Goal: Task Accomplishment & Management: Use online tool/utility

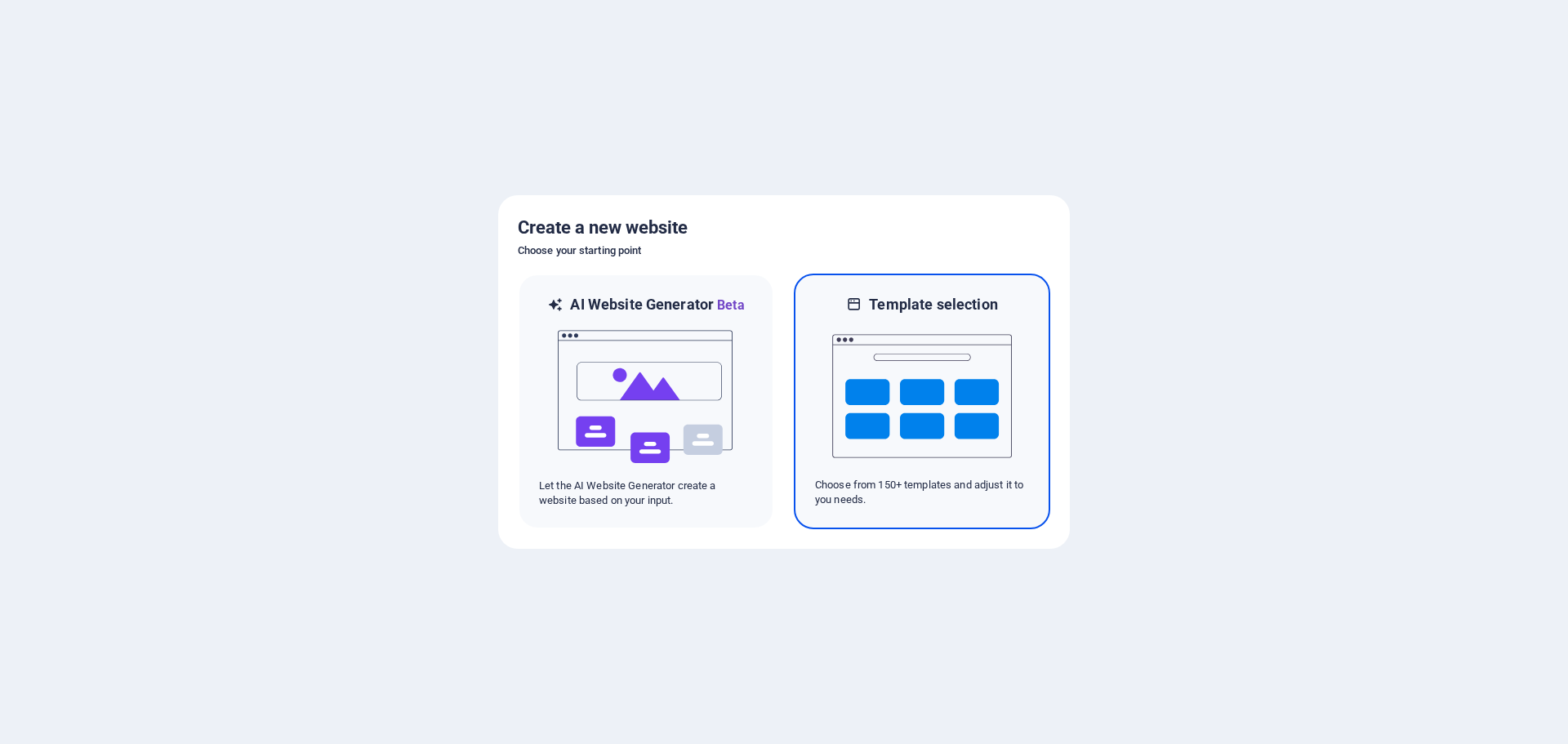
click at [962, 425] on img at bounding box center [922, 396] width 180 height 163
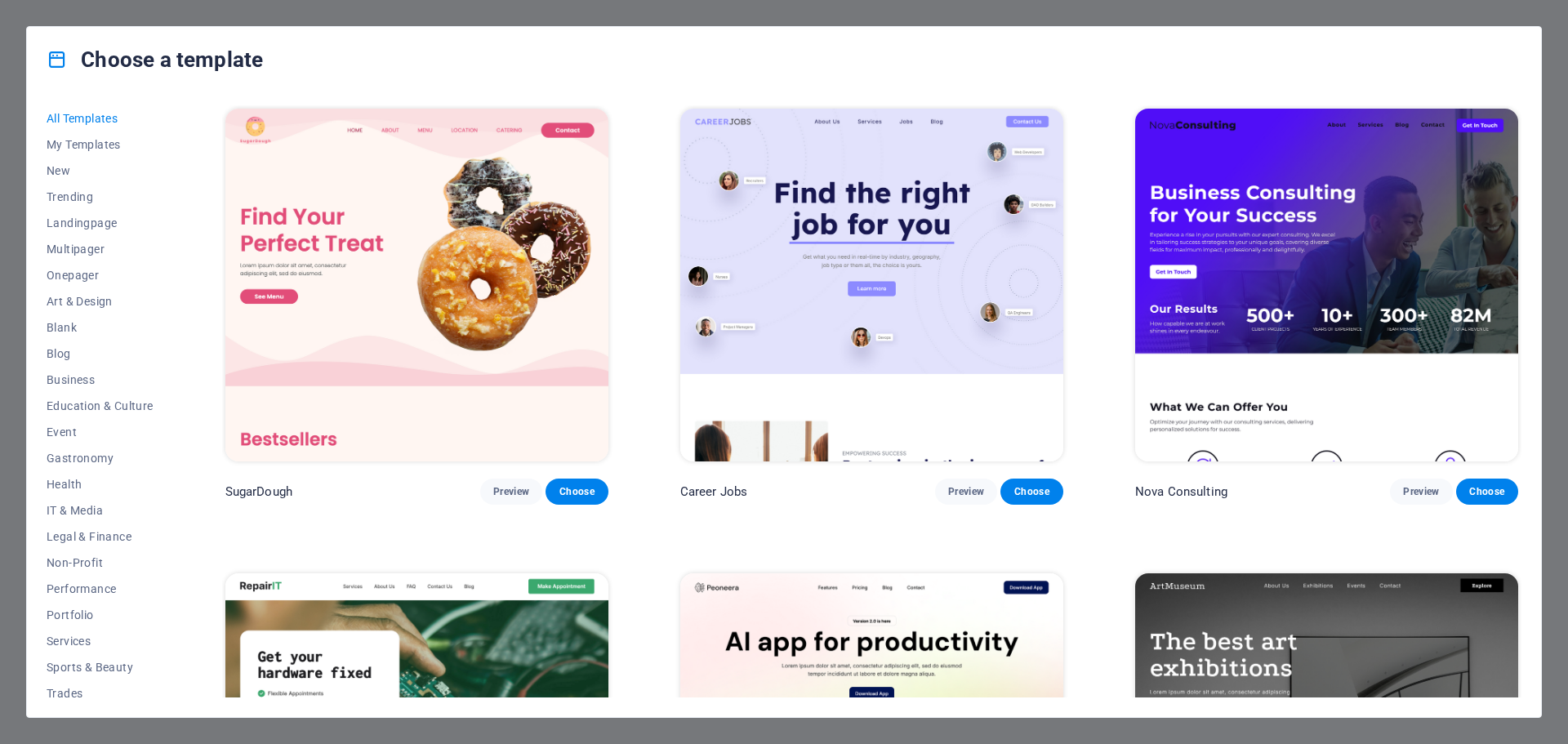
click at [130, 91] on div "Choose a template" at bounding box center [783, 59] width 1514 height 66
click at [78, 383] on span "Business" at bounding box center [100, 380] width 107 height 13
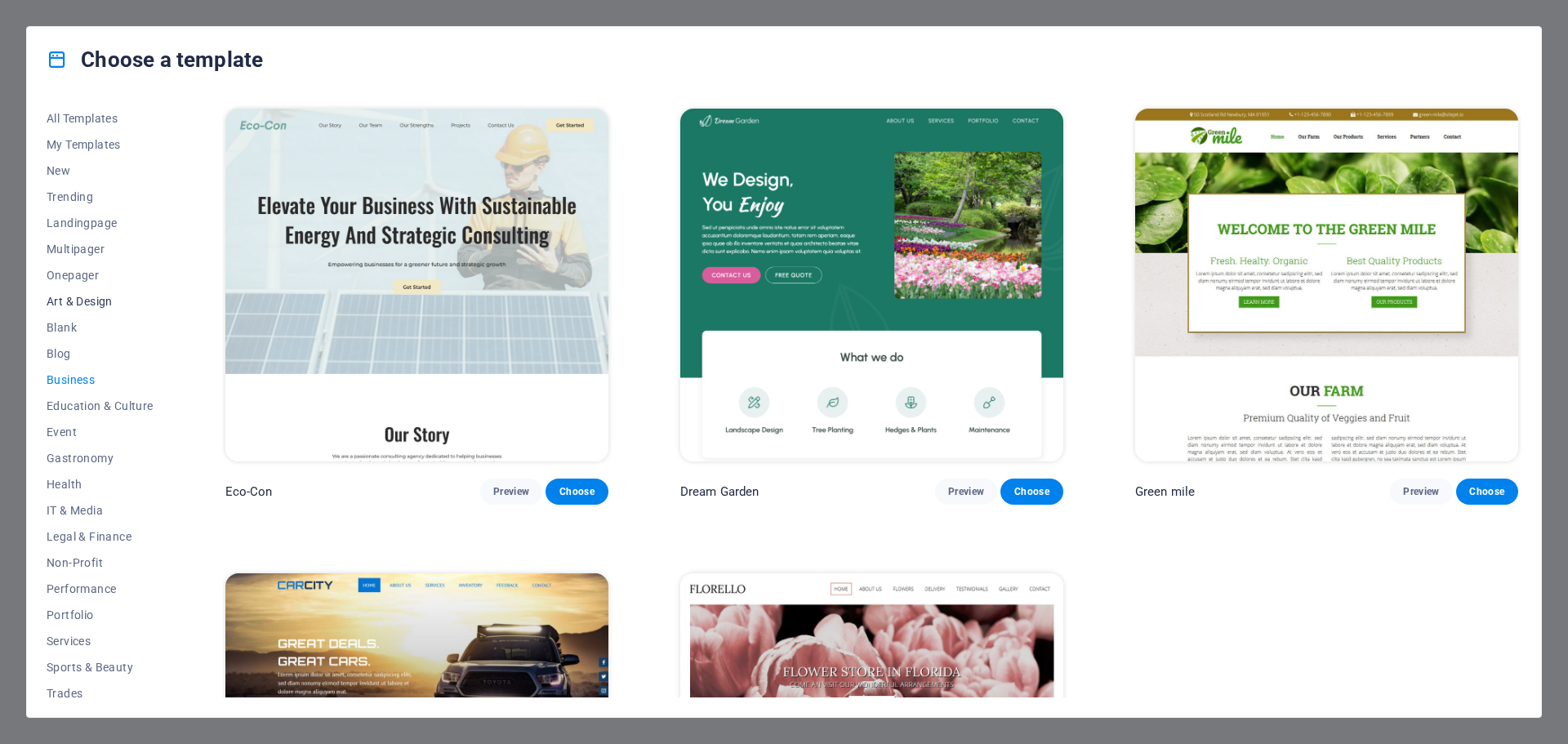
click at [98, 298] on span "Art & Design" at bounding box center [100, 301] width 107 height 13
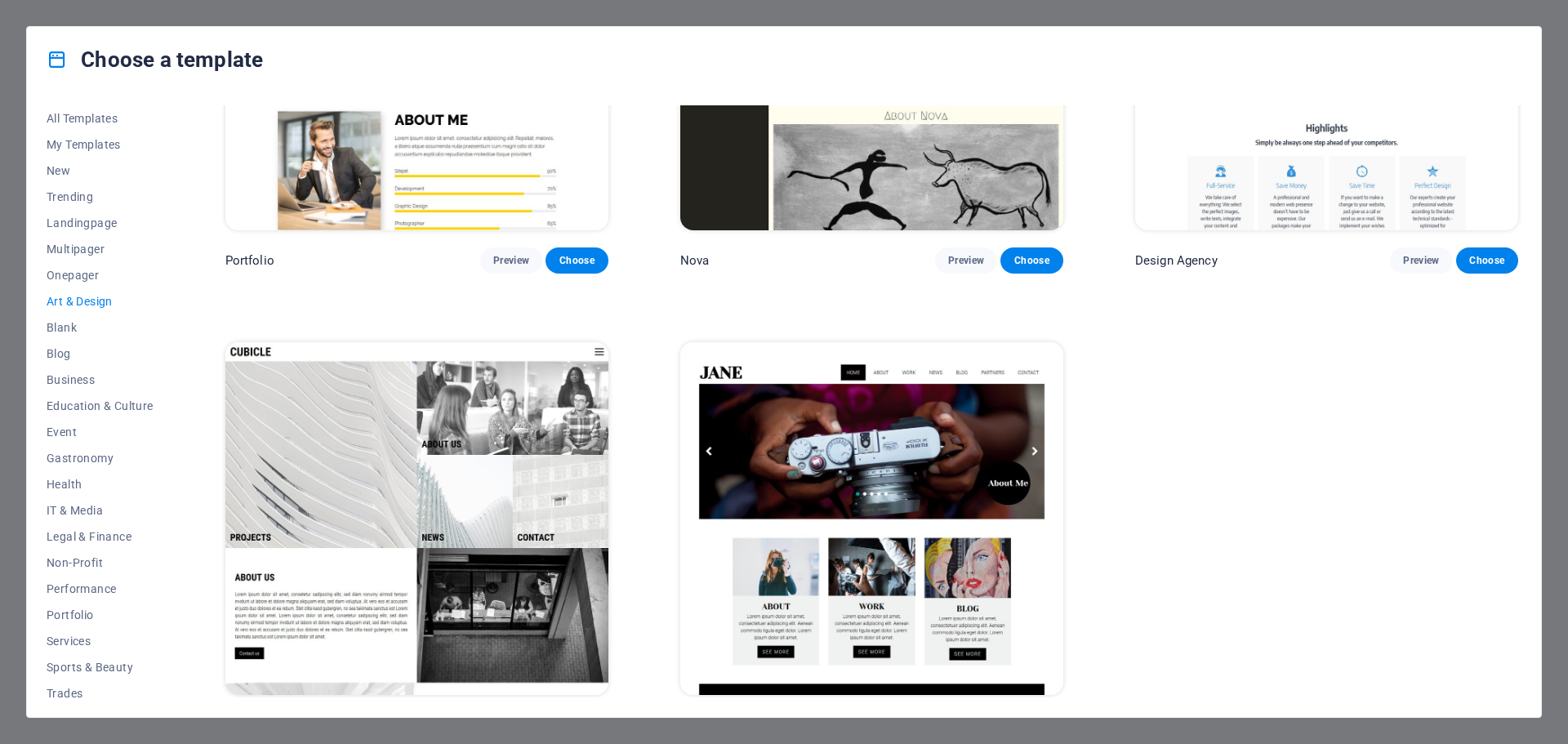
scroll to position [1657, 0]
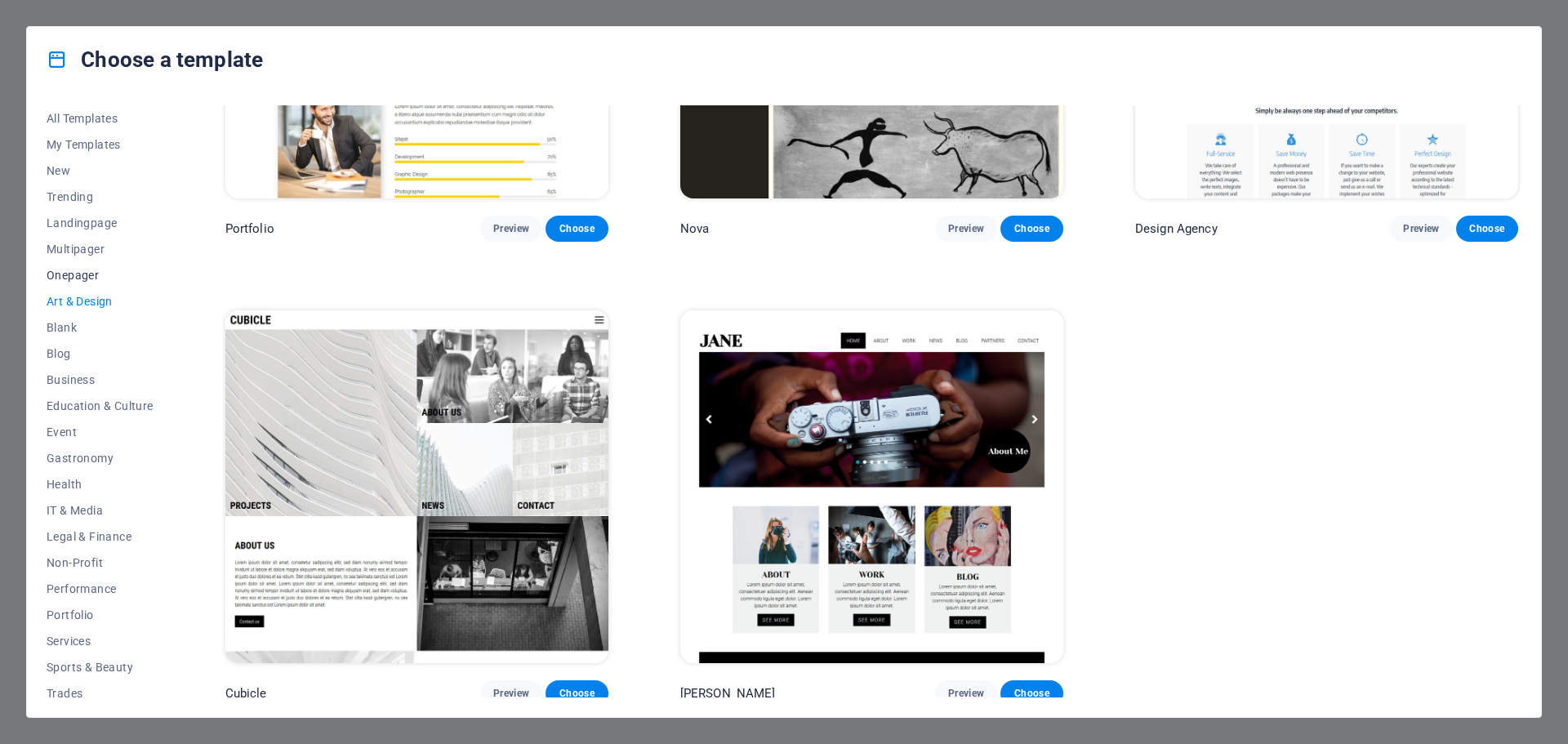
click at [127, 266] on button "Onepager" at bounding box center [100, 275] width 107 height 26
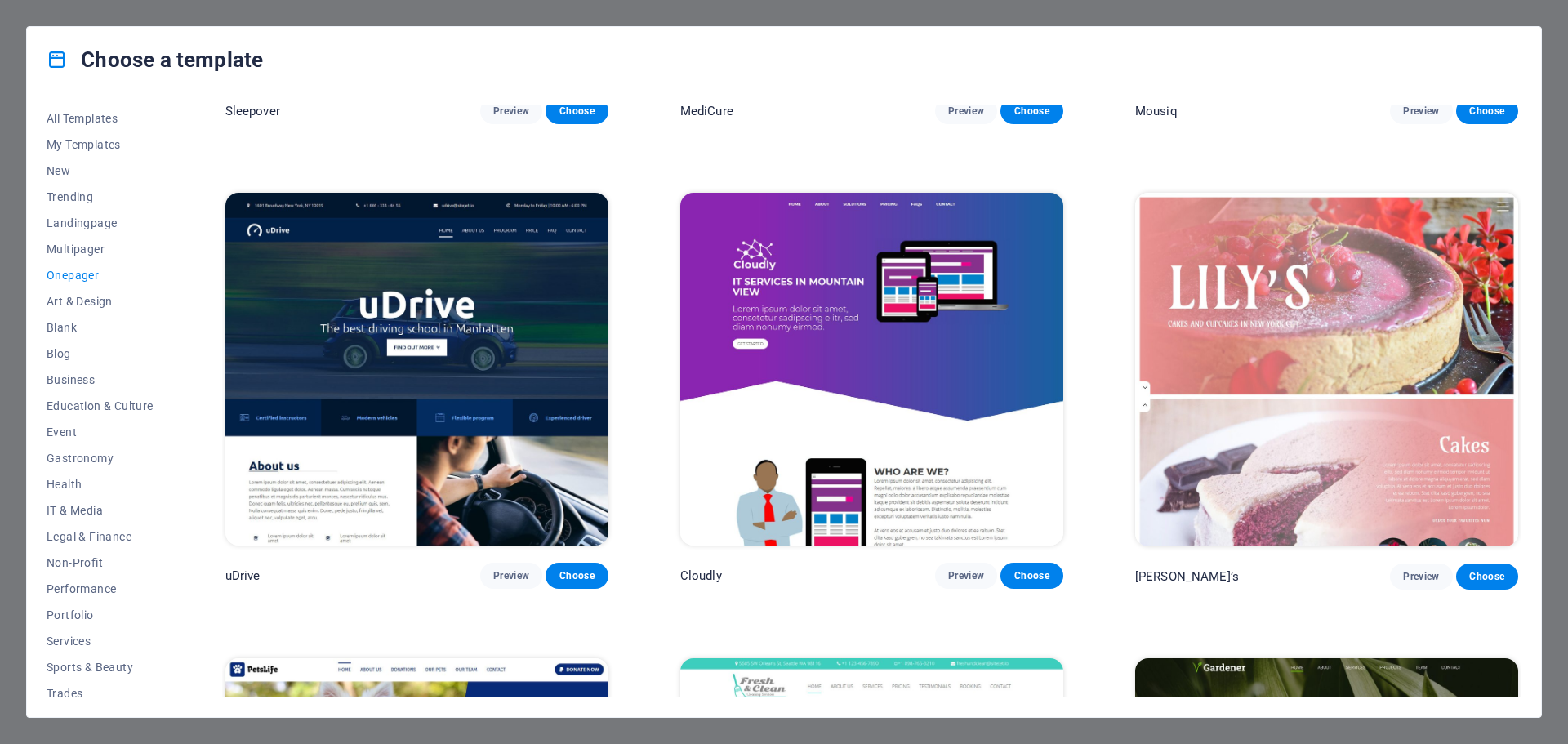
scroll to position [6397, 0]
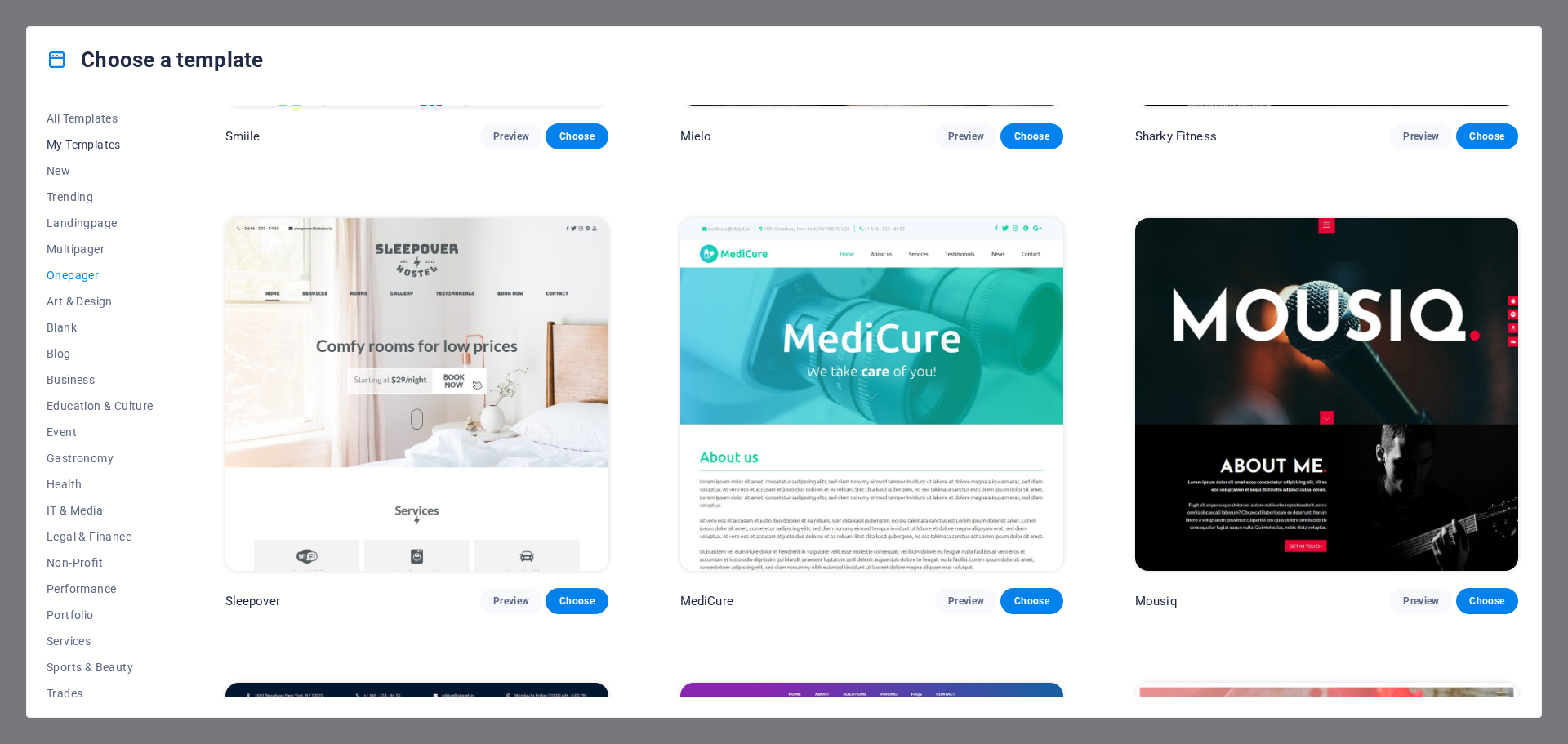
click at [79, 141] on span "My Templates" at bounding box center [100, 144] width 107 height 13
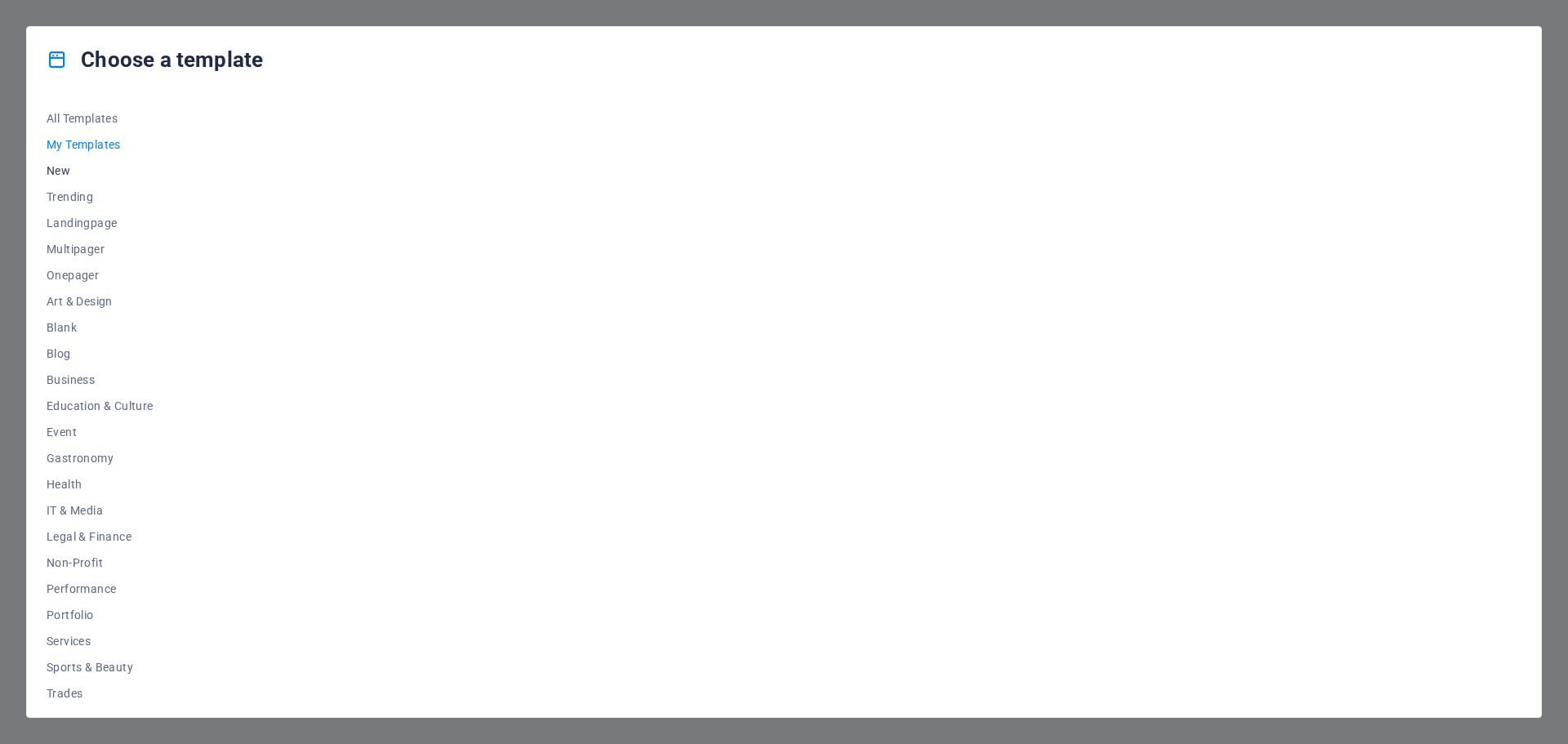
click at [71, 169] on span "New" at bounding box center [100, 171] width 107 height 13
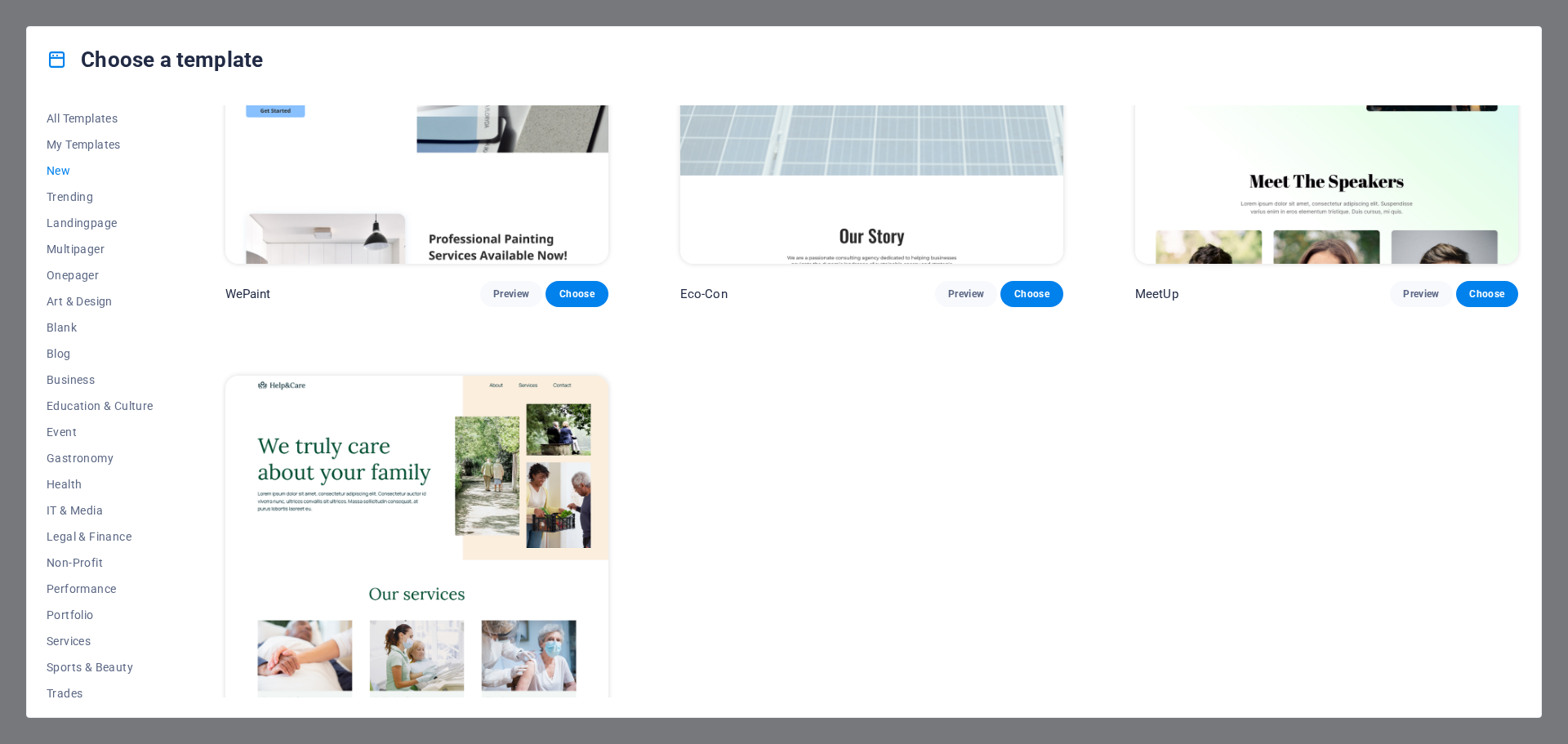
scroll to position [1657, 0]
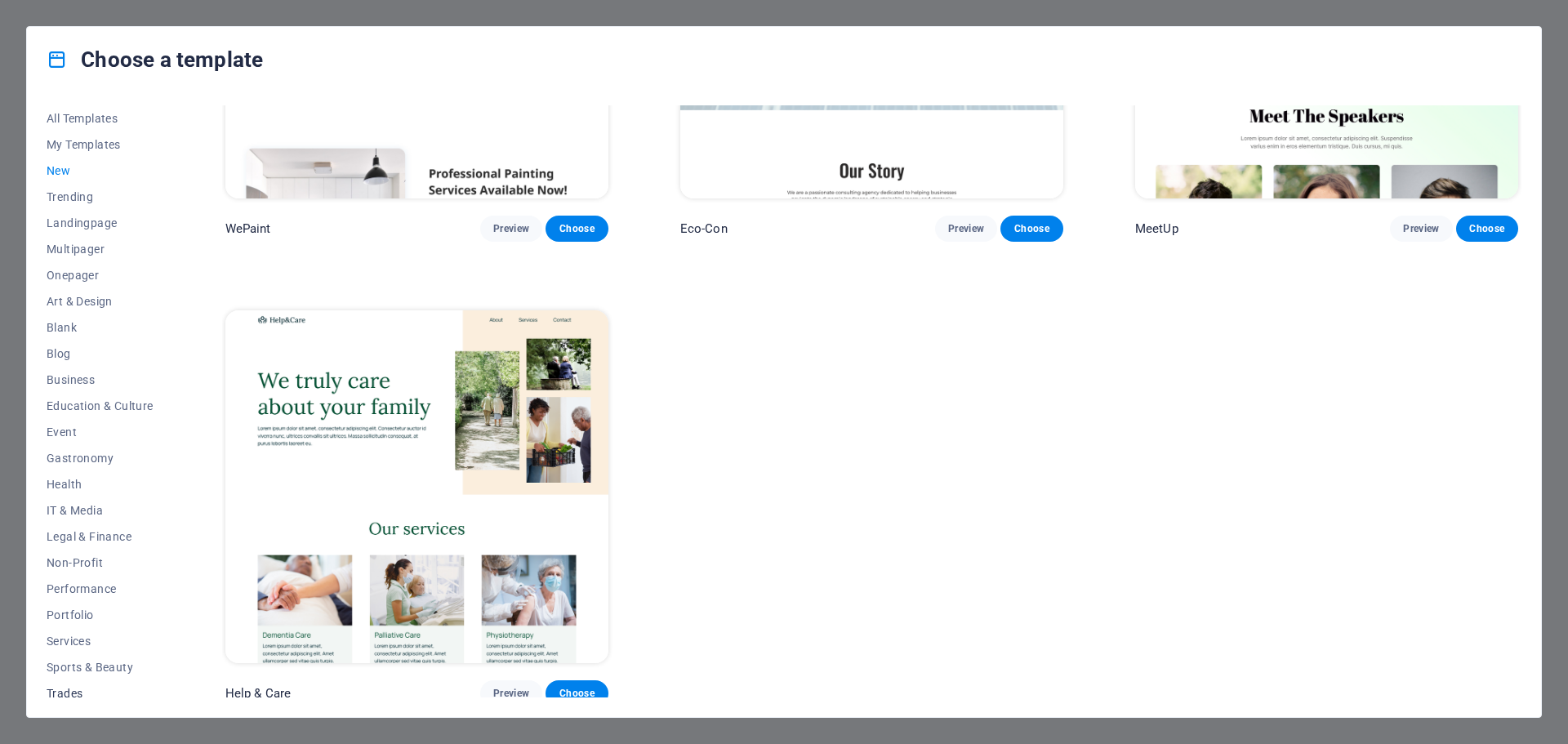
click at [68, 693] on span "Trades" at bounding box center [100, 693] width 107 height 13
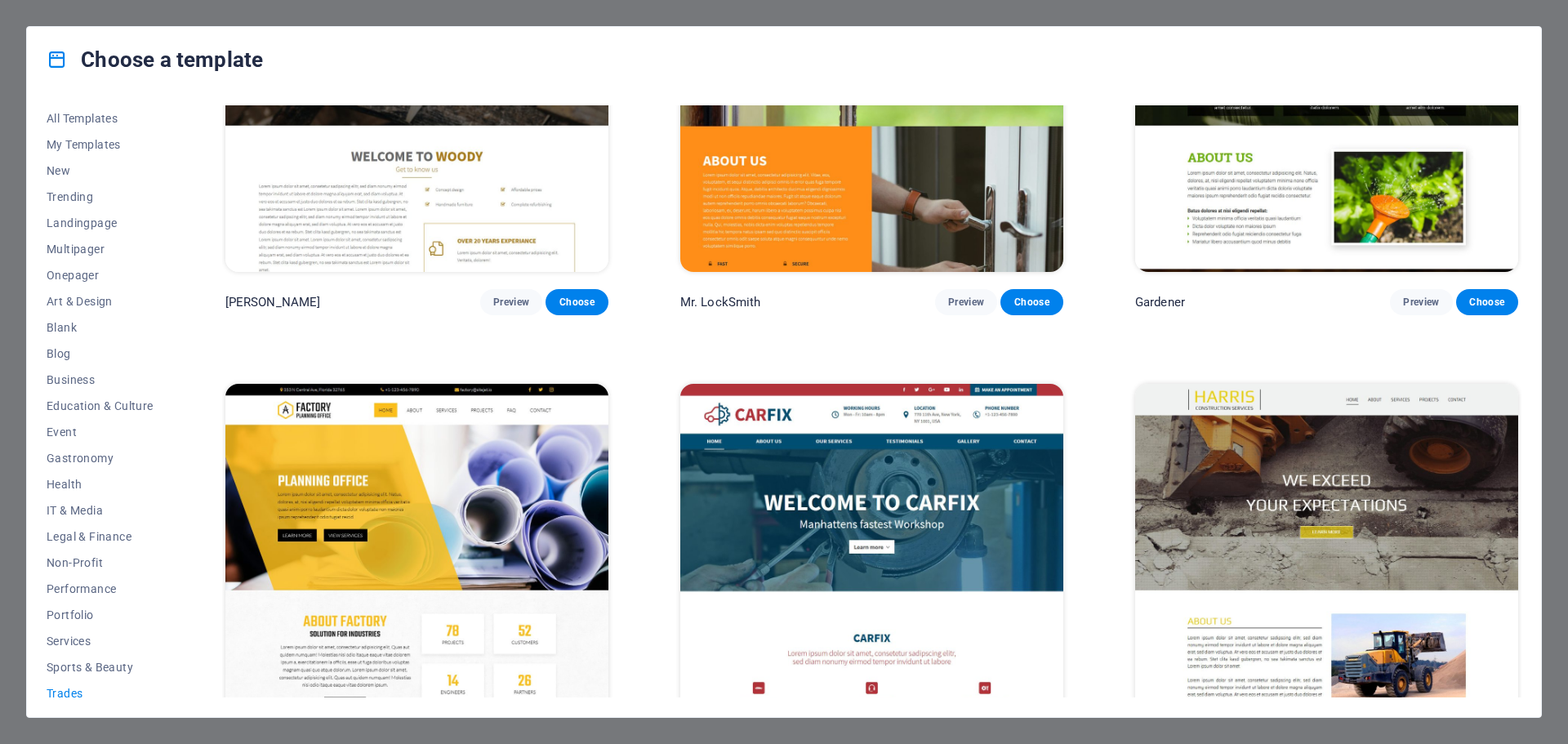
scroll to position [732, 0]
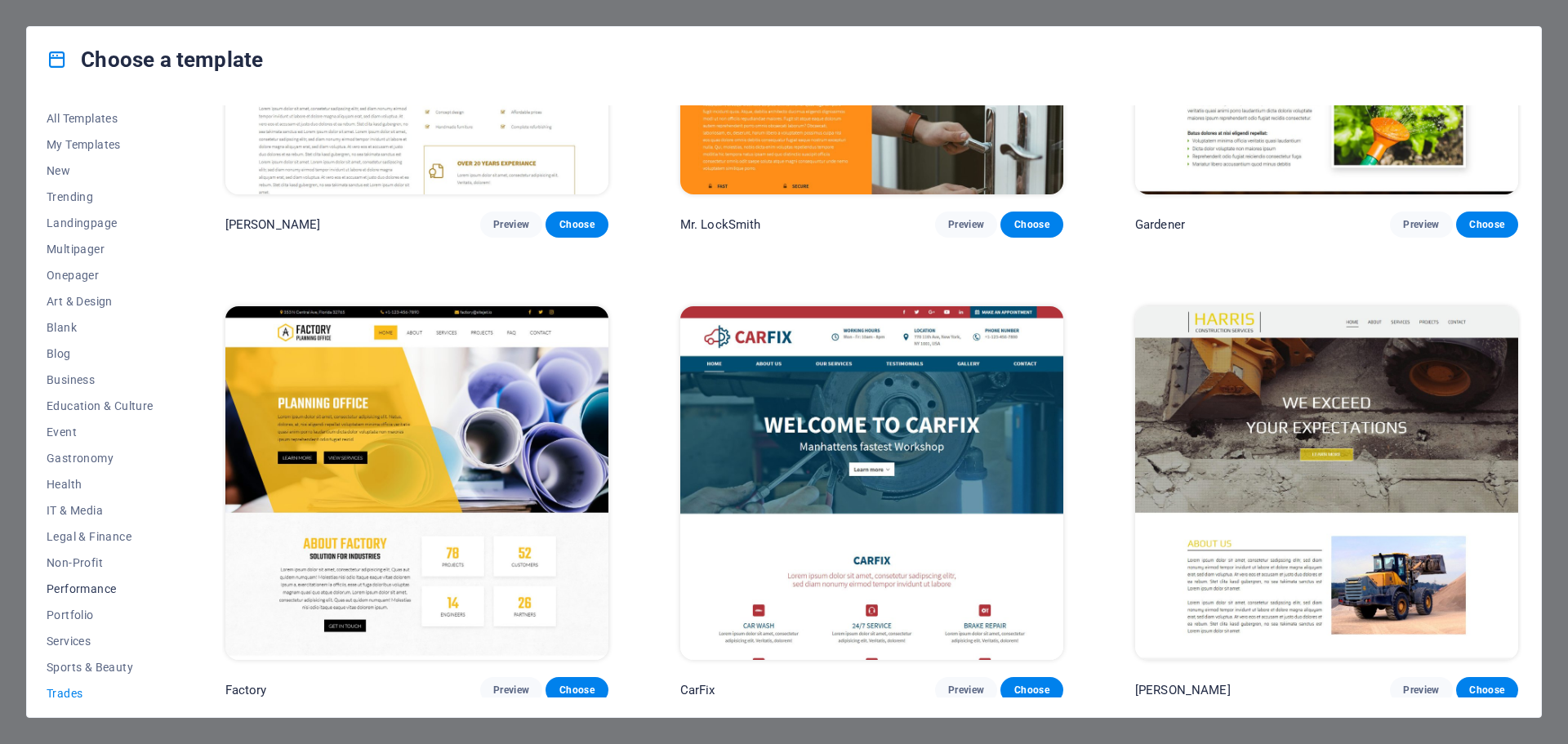
click at [100, 588] on span "Performance" at bounding box center [100, 589] width 107 height 13
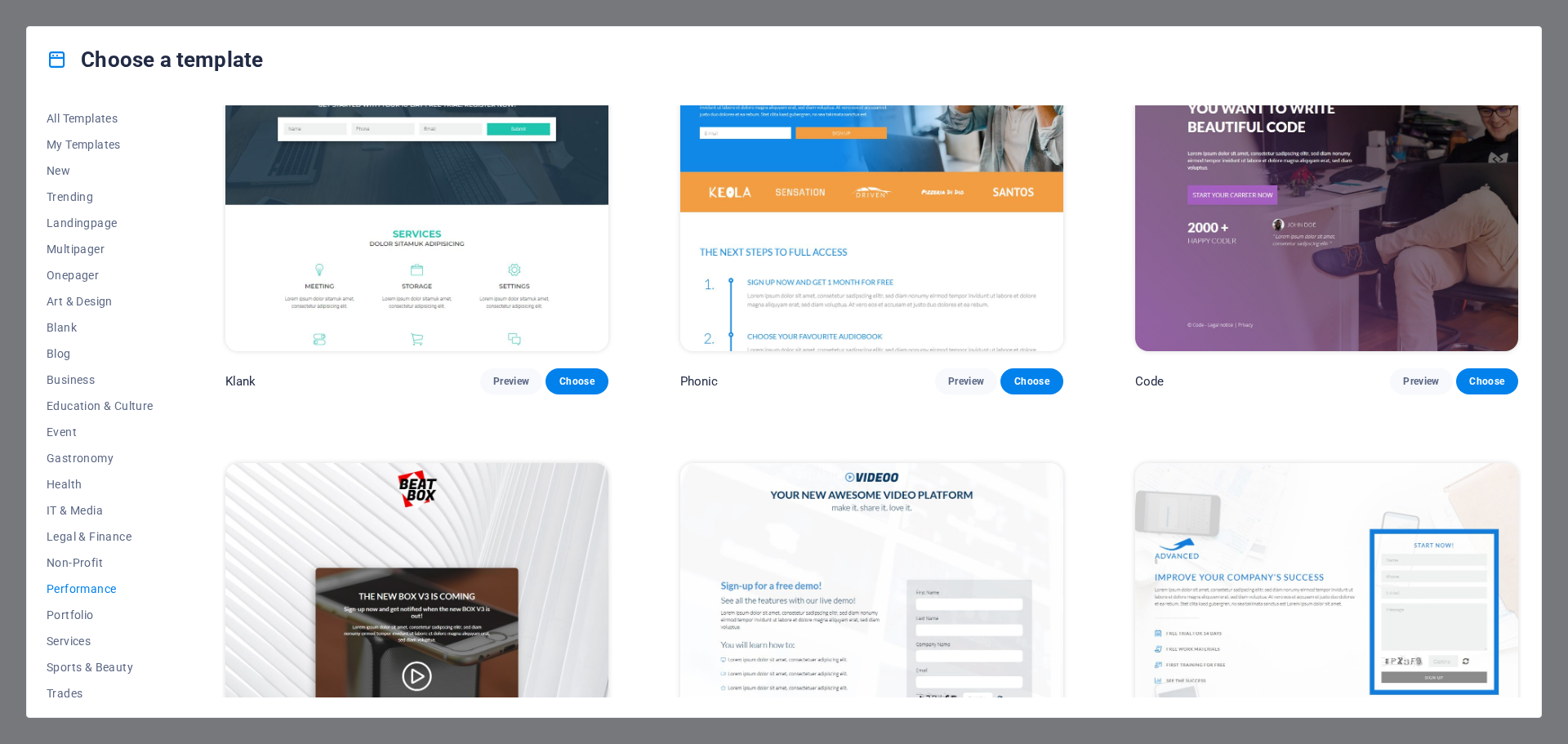
scroll to position [0, 0]
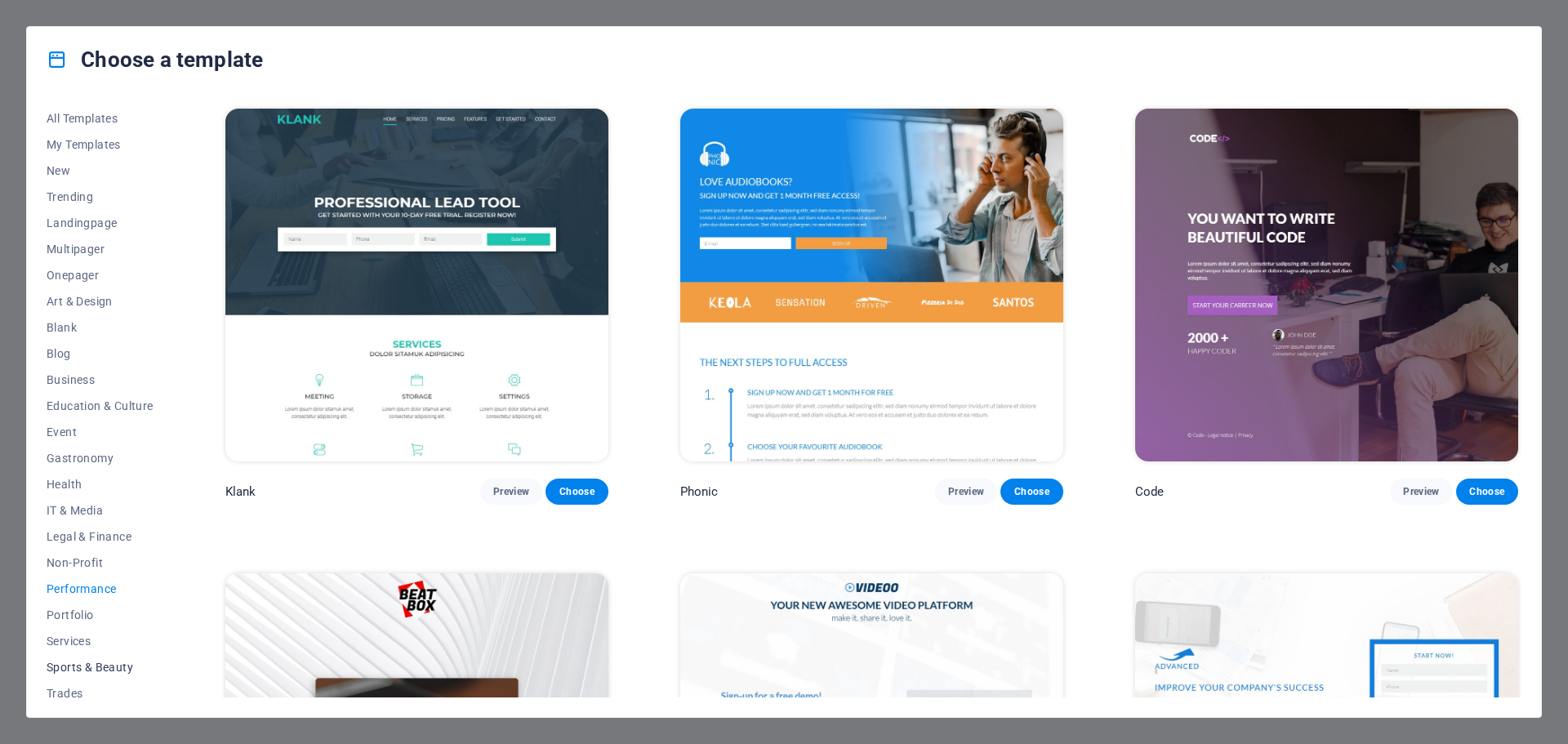
click at [118, 663] on span "Sports & Beauty" at bounding box center [100, 667] width 107 height 13
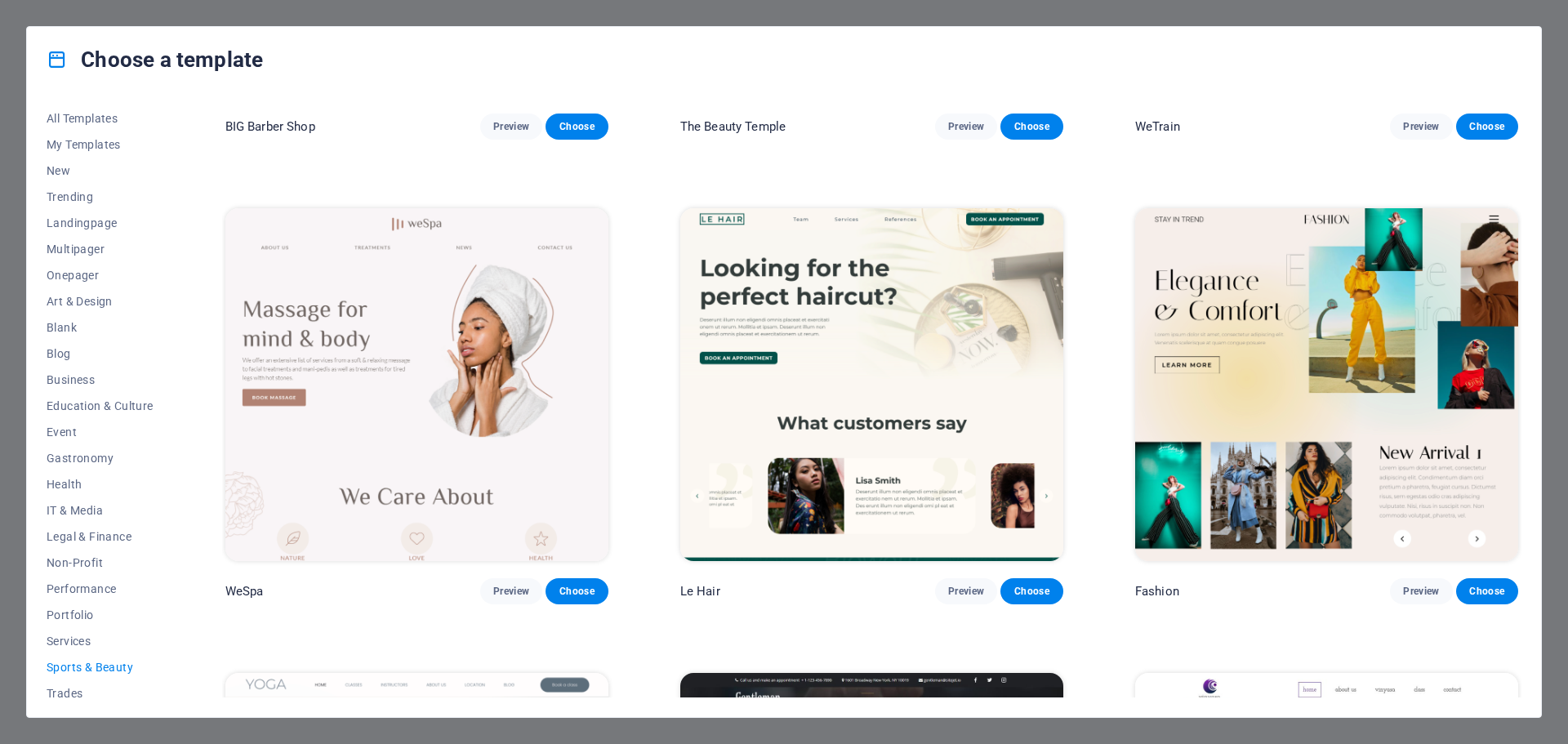
scroll to position [327, 0]
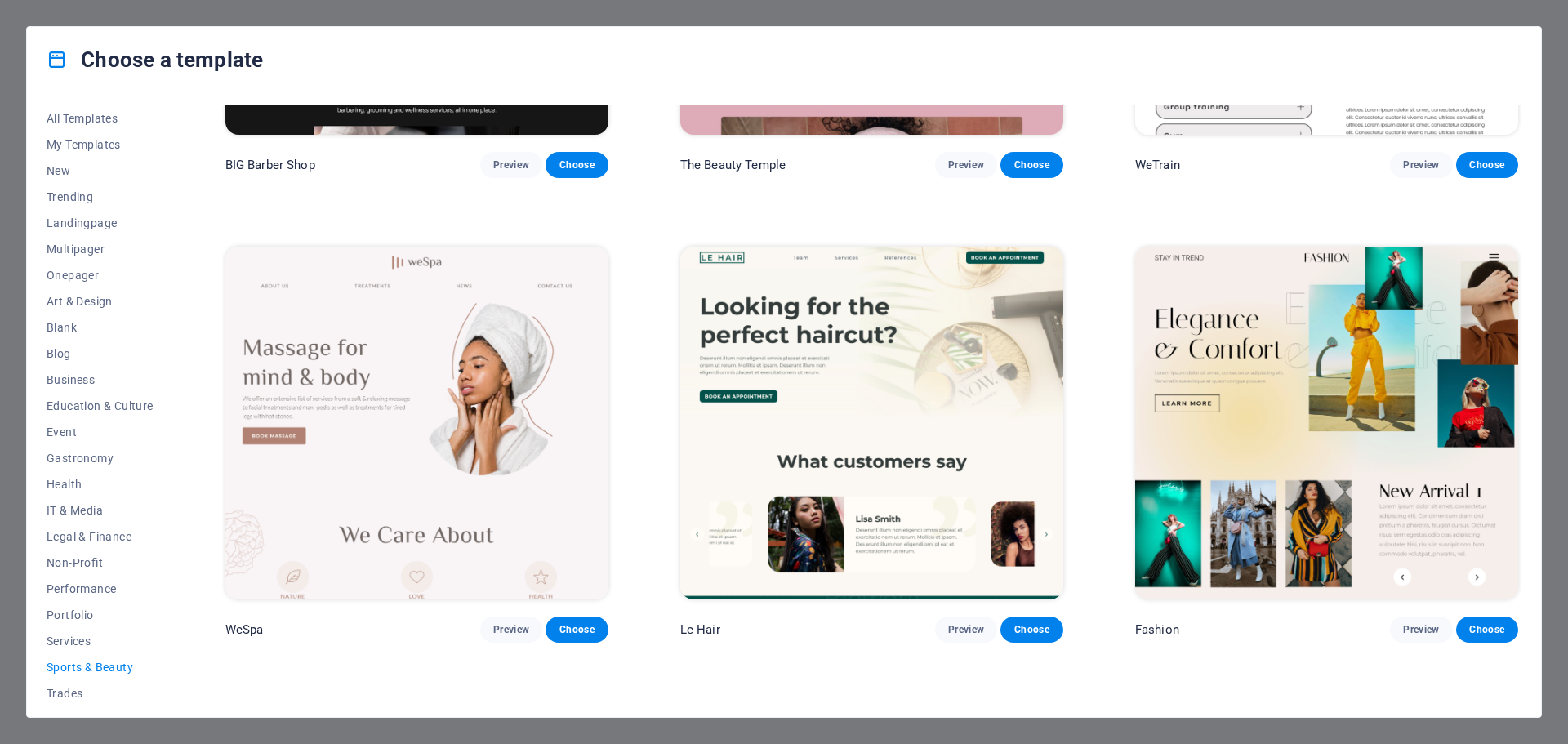
click at [1536, 220] on div "All Templates My Templates New Trending Landingpage Multipager Onepager Art & D…" at bounding box center [783, 404] width 1514 height 625
click at [1493, 628] on span "Choose" at bounding box center [1487, 630] width 36 height 13
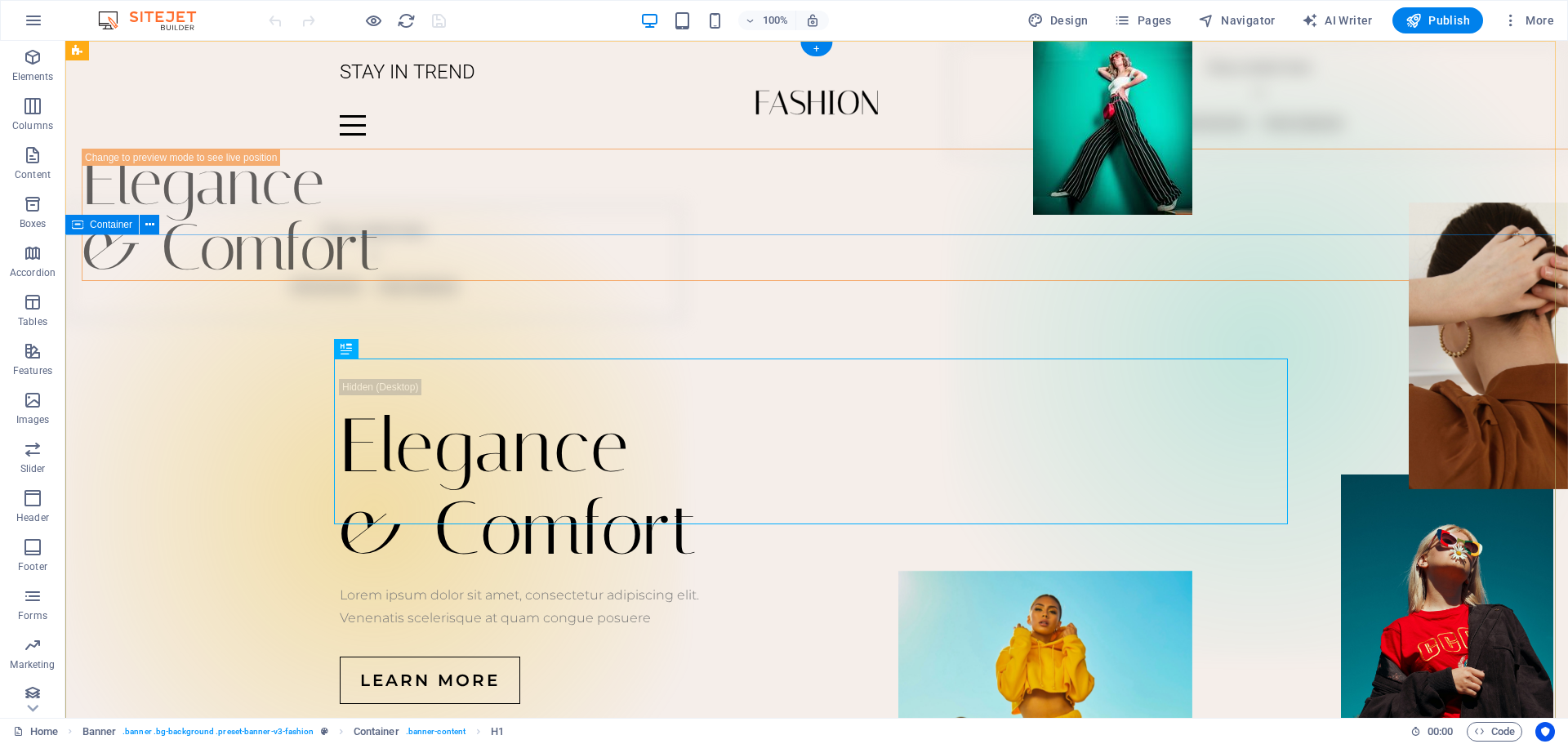
click at [114, 421] on div "Elegance & Comfort Lorem ipsum dolor sit amet, consectetur adipiscing elit. Ven…" at bounding box center [816, 542] width 1502 height 521
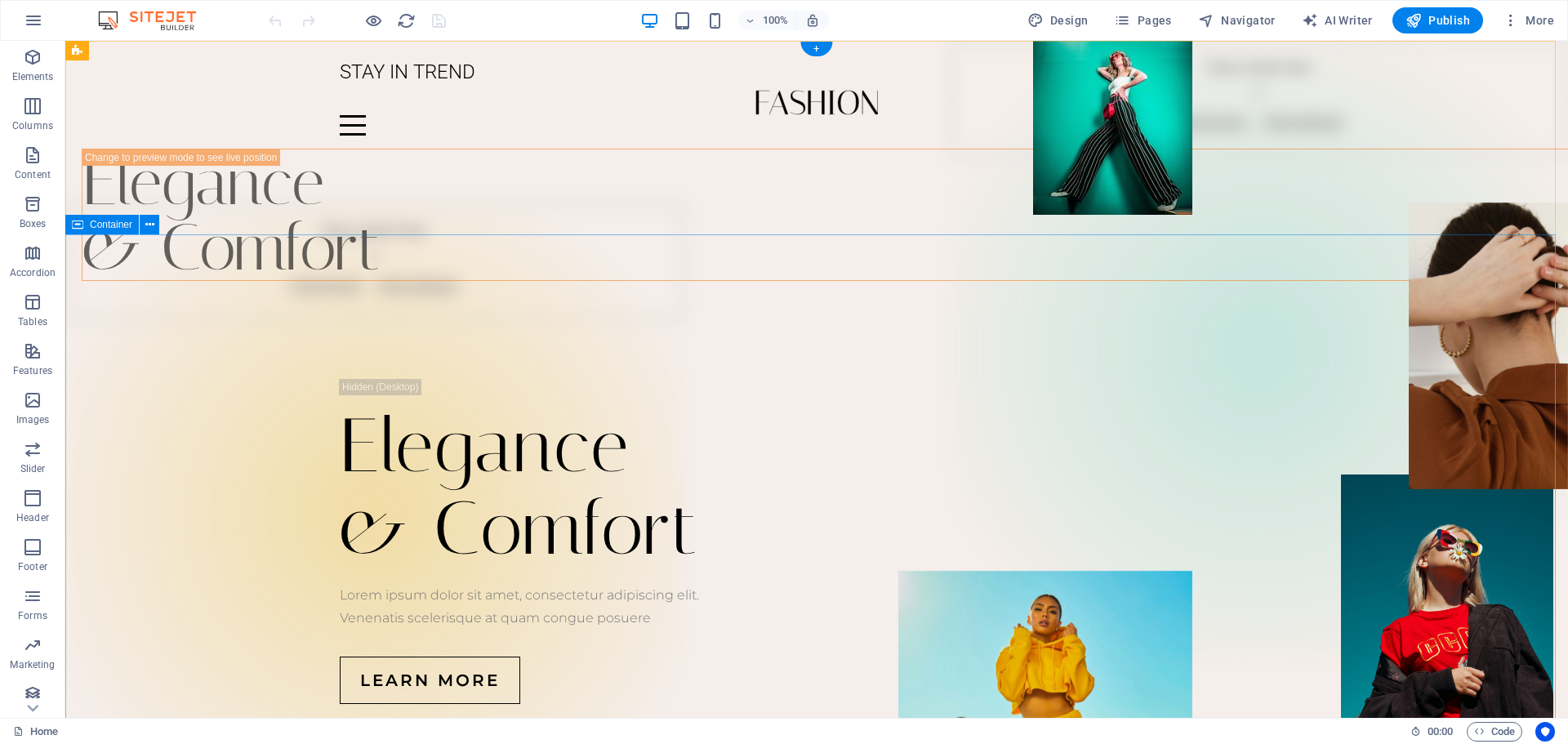
click at [119, 369] on div "Elegance & Comfort Lorem ipsum dolor sit amet, consectetur adipiscing elit. Ven…" at bounding box center [816, 542] width 1502 height 521
click at [1171, 673] on div "Elegance & Comfort Lorem ipsum dolor sit amet, consectetur adipiscing elit. Ven…" at bounding box center [816, 542] width 1502 height 521
